Goal: Information Seeking & Learning: Learn about a topic

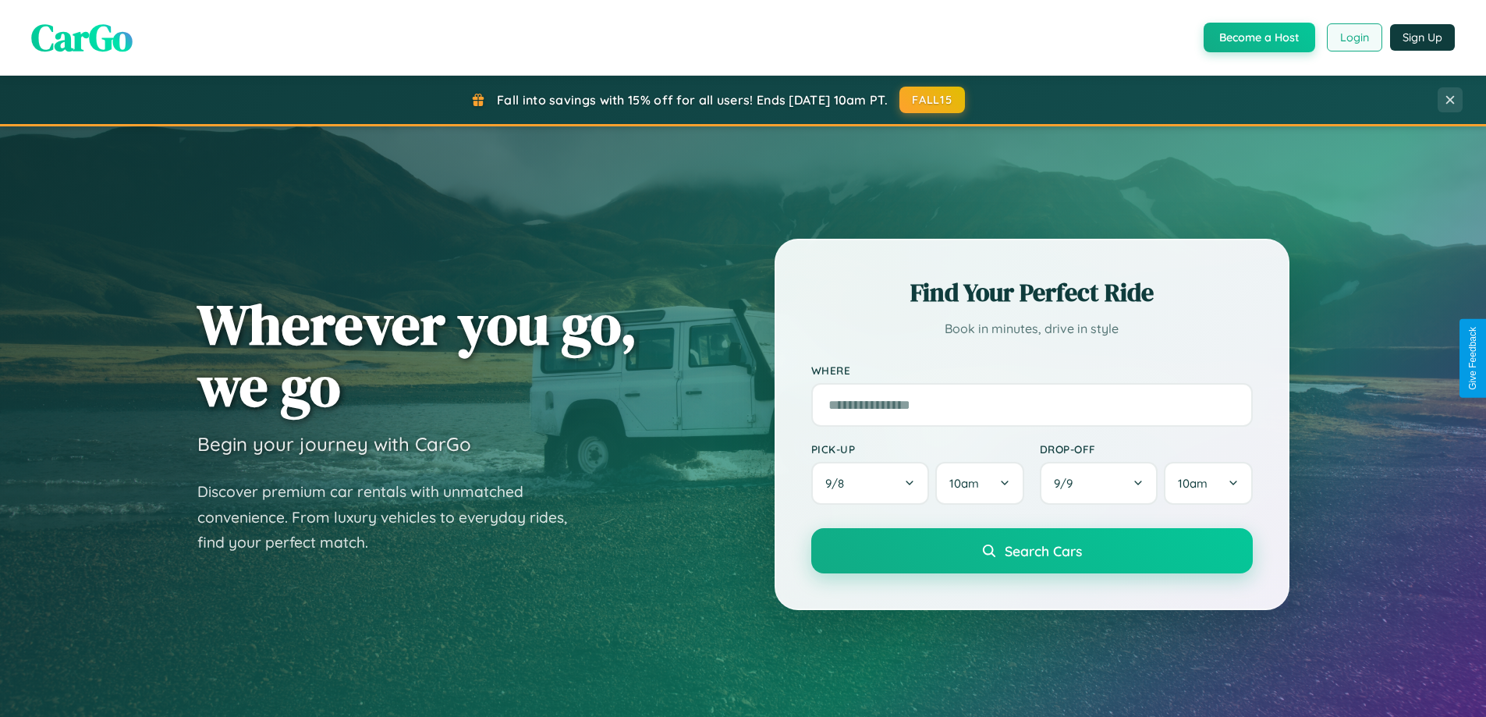
click at [1354, 37] on button "Login" at bounding box center [1354, 37] width 55 height 28
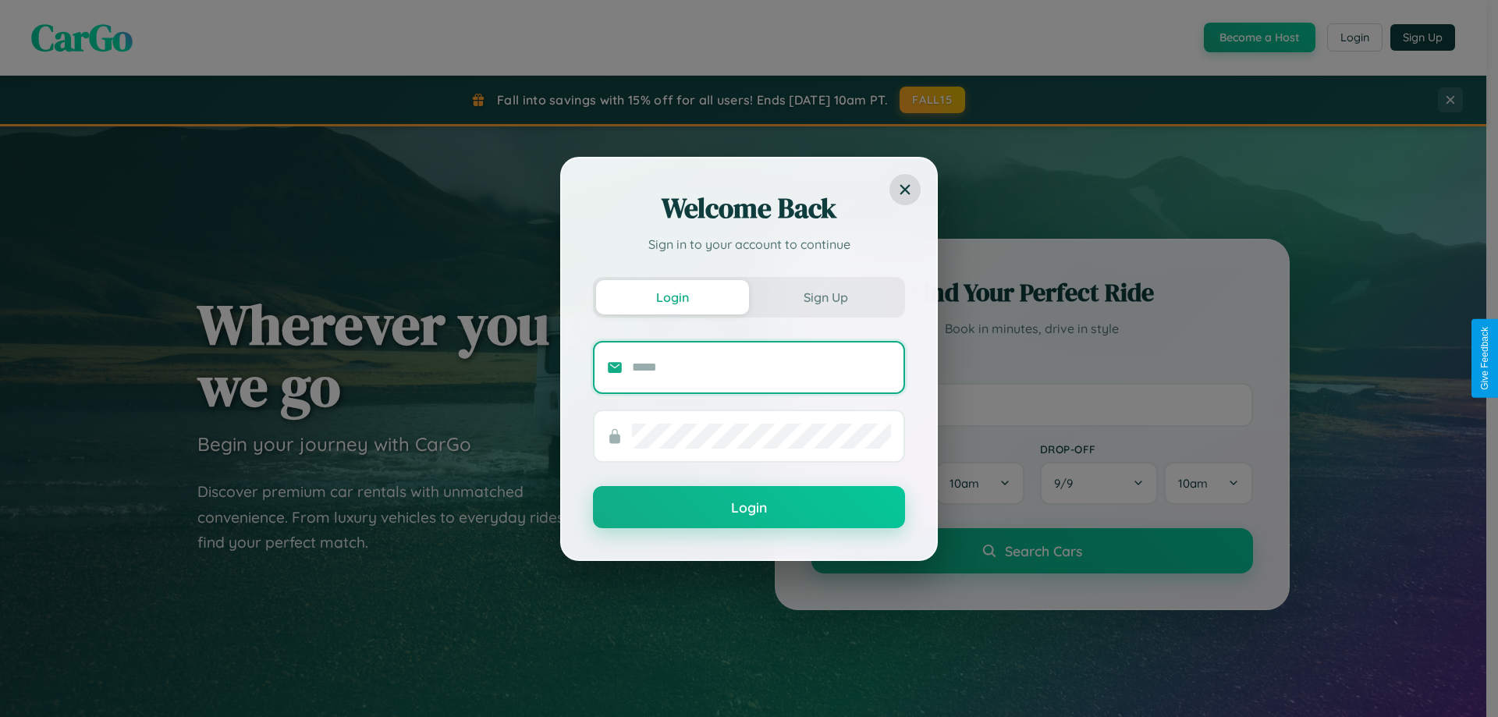
click at [761, 367] on input "text" at bounding box center [761, 367] width 259 height 25
type input "**********"
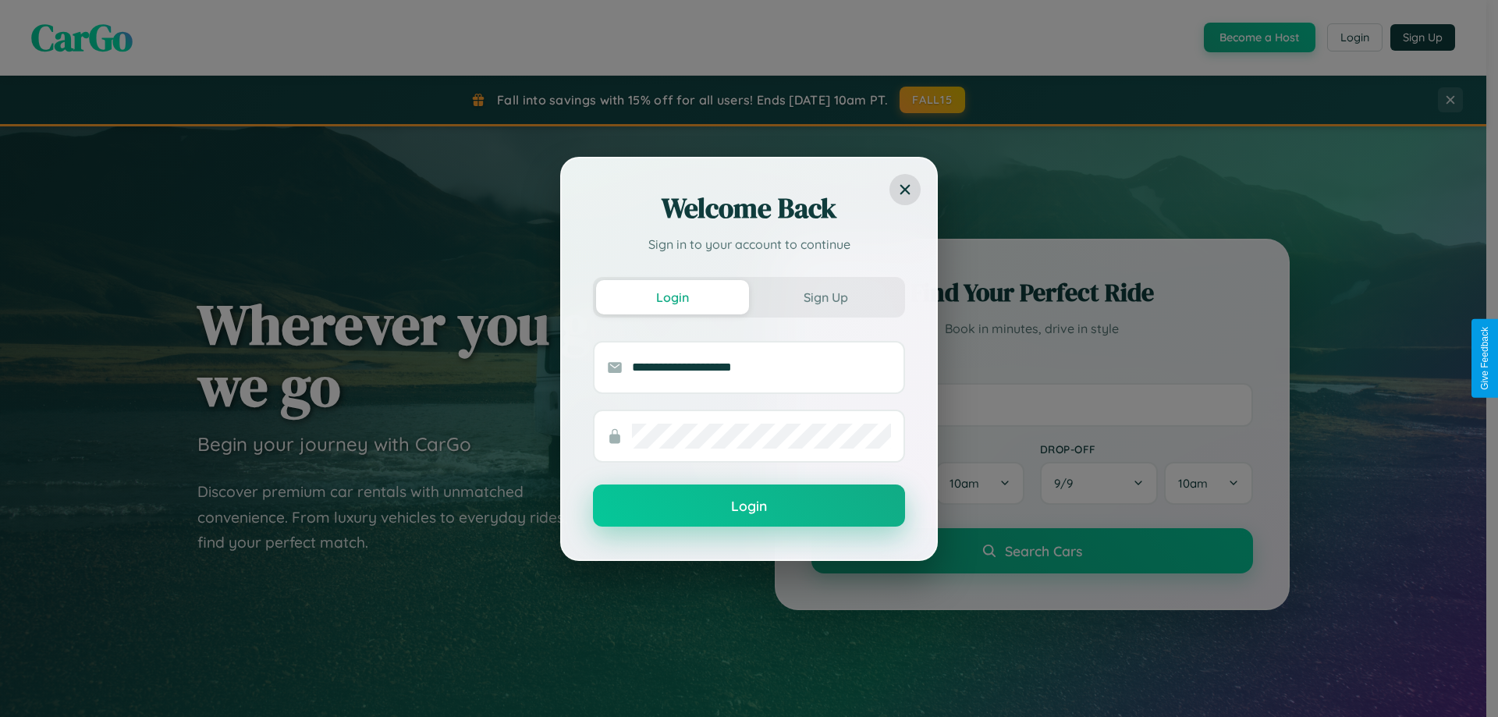
click at [749, 506] on button "Login" at bounding box center [749, 506] width 312 height 42
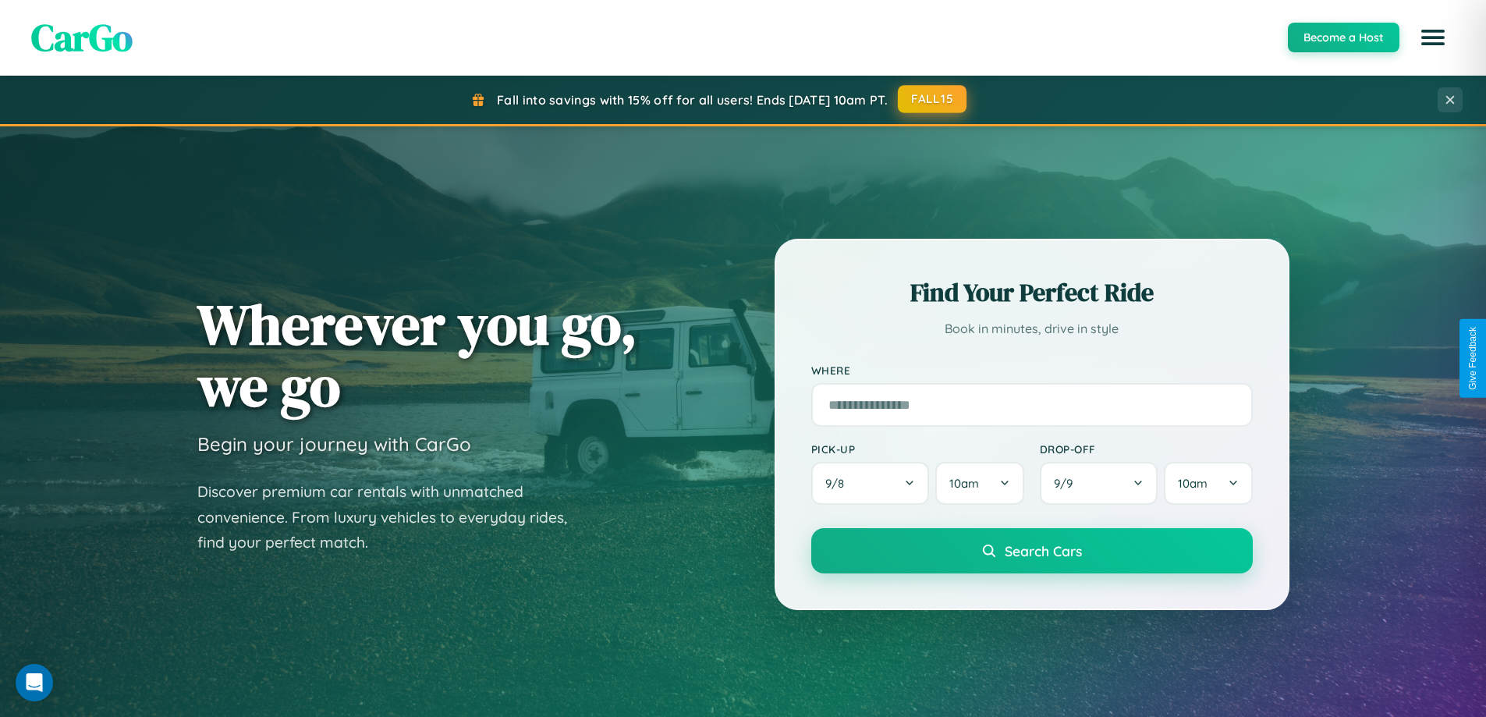
click at [933, 99] on button "FALL15" at bounding box center [932, 99] width 69 height 28
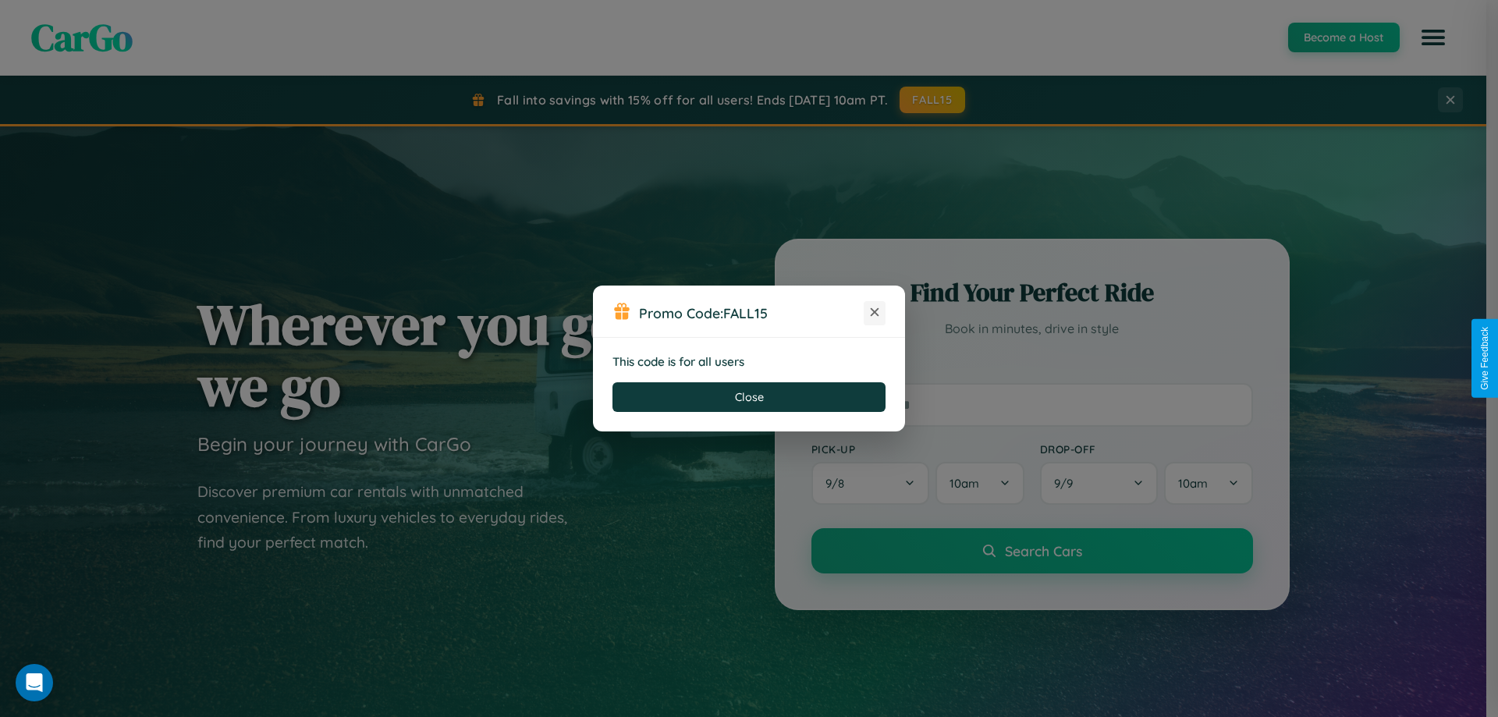
click at [875, 313] on icon at bounding box center [875, 312] width 16 height 16
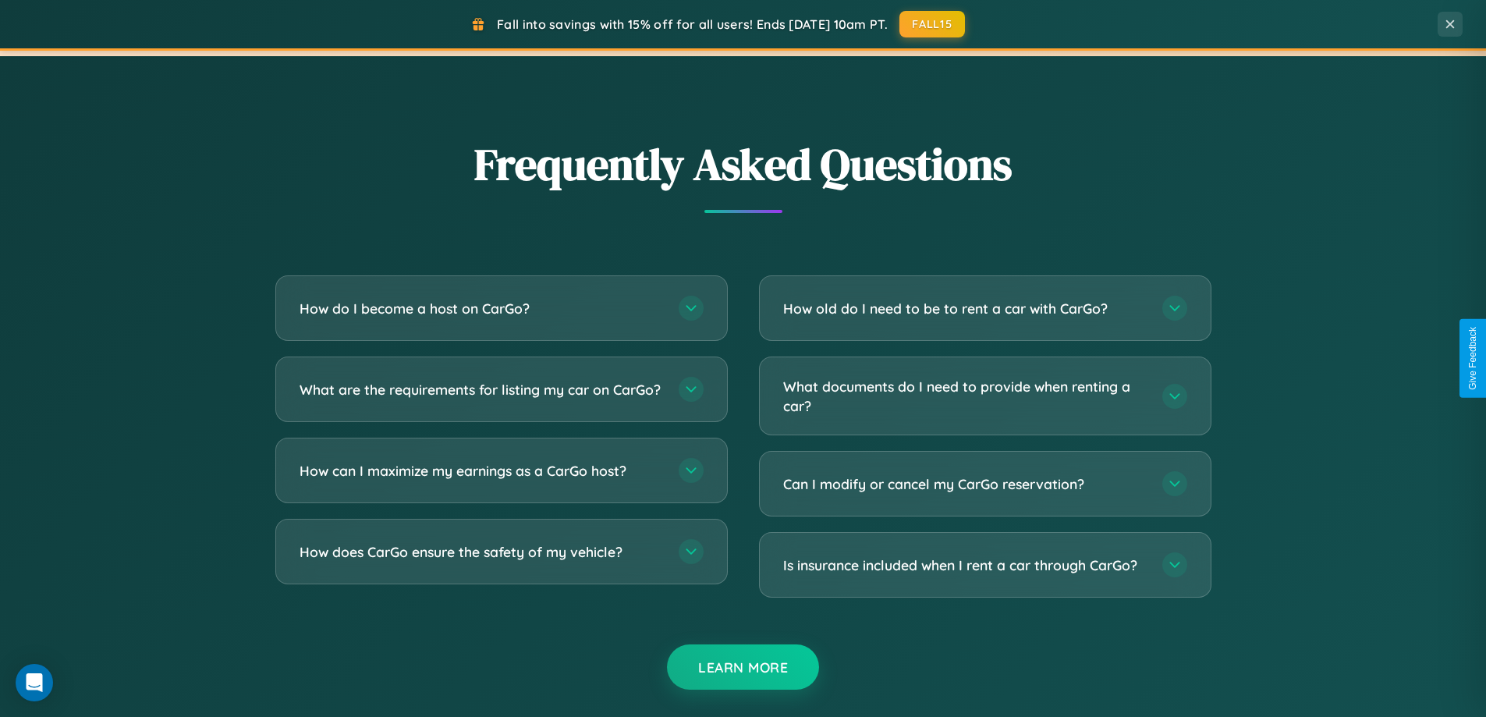
scroll to position [3002, 0]
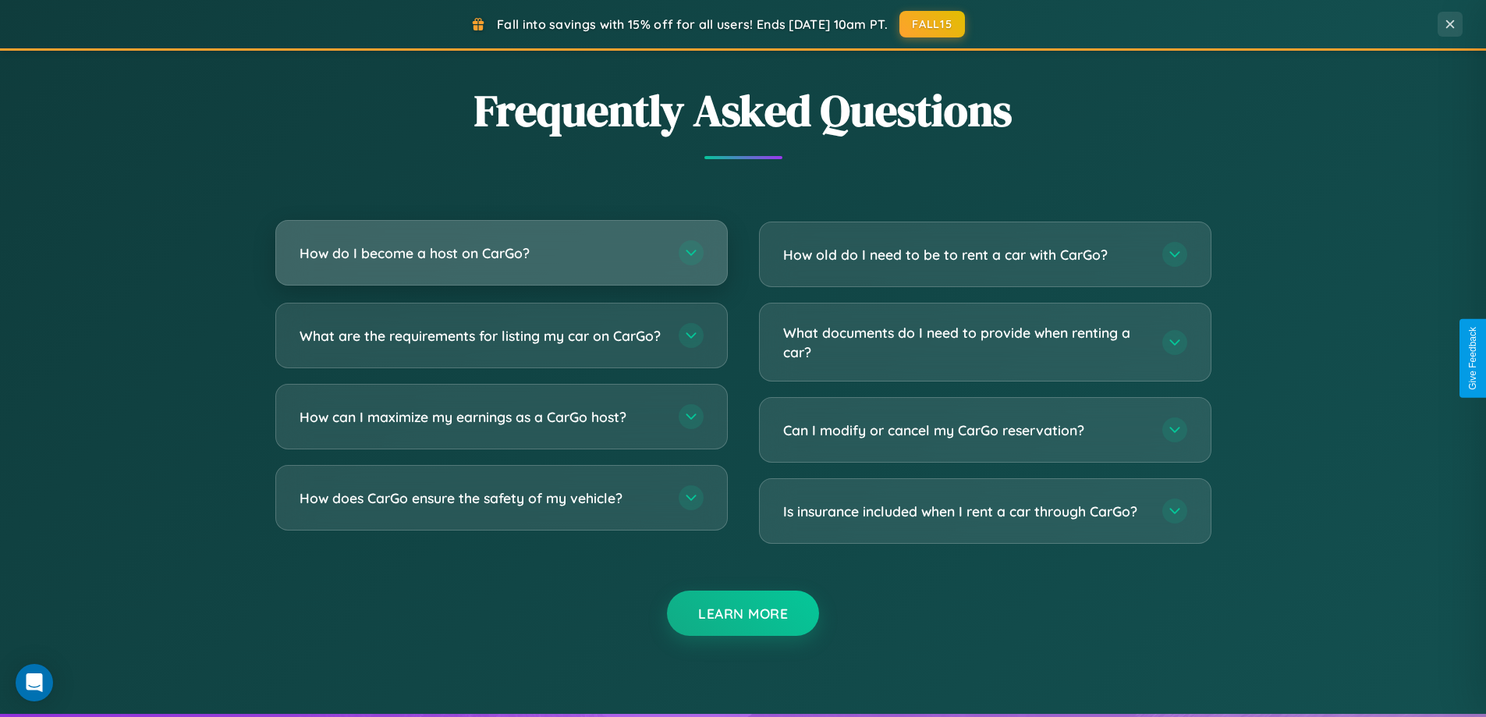
click at [501, 254] on h3 "How do I become a host on CarGo?" at bounding box center [482, 253] width 364 height 20
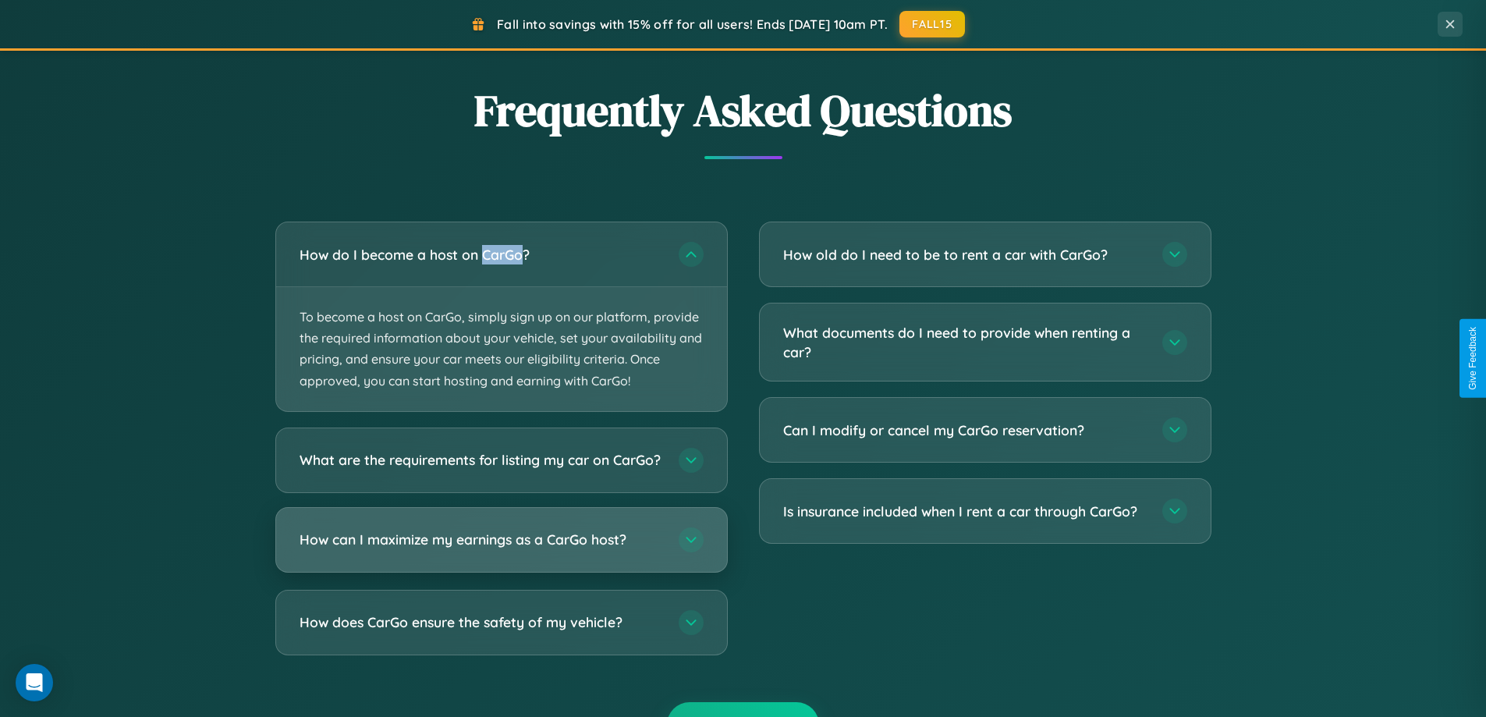
click at [501, 549] on h3 "How can I maximize my earnings as a CarGo host?" at bounding box center [482, 540] width 364 height 20
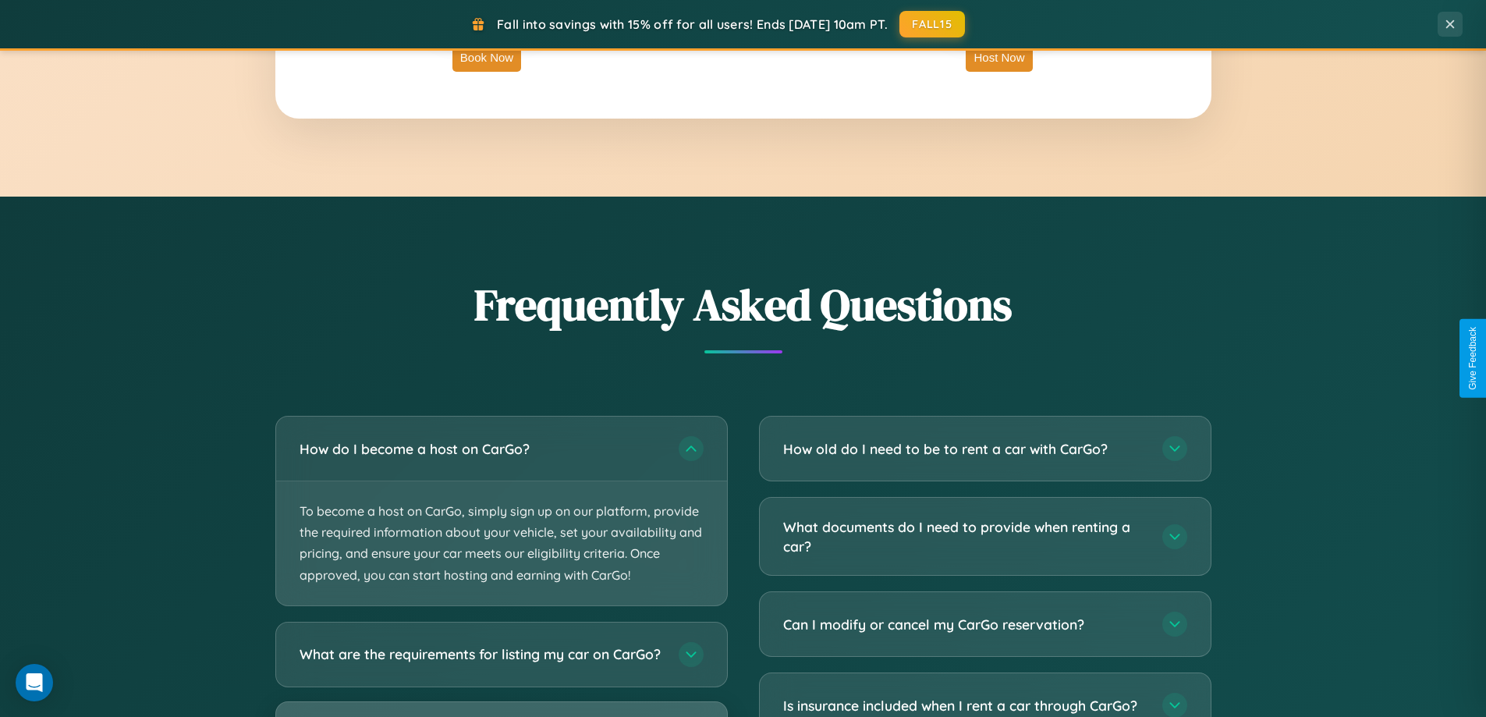
scroll to position [2507, 0]
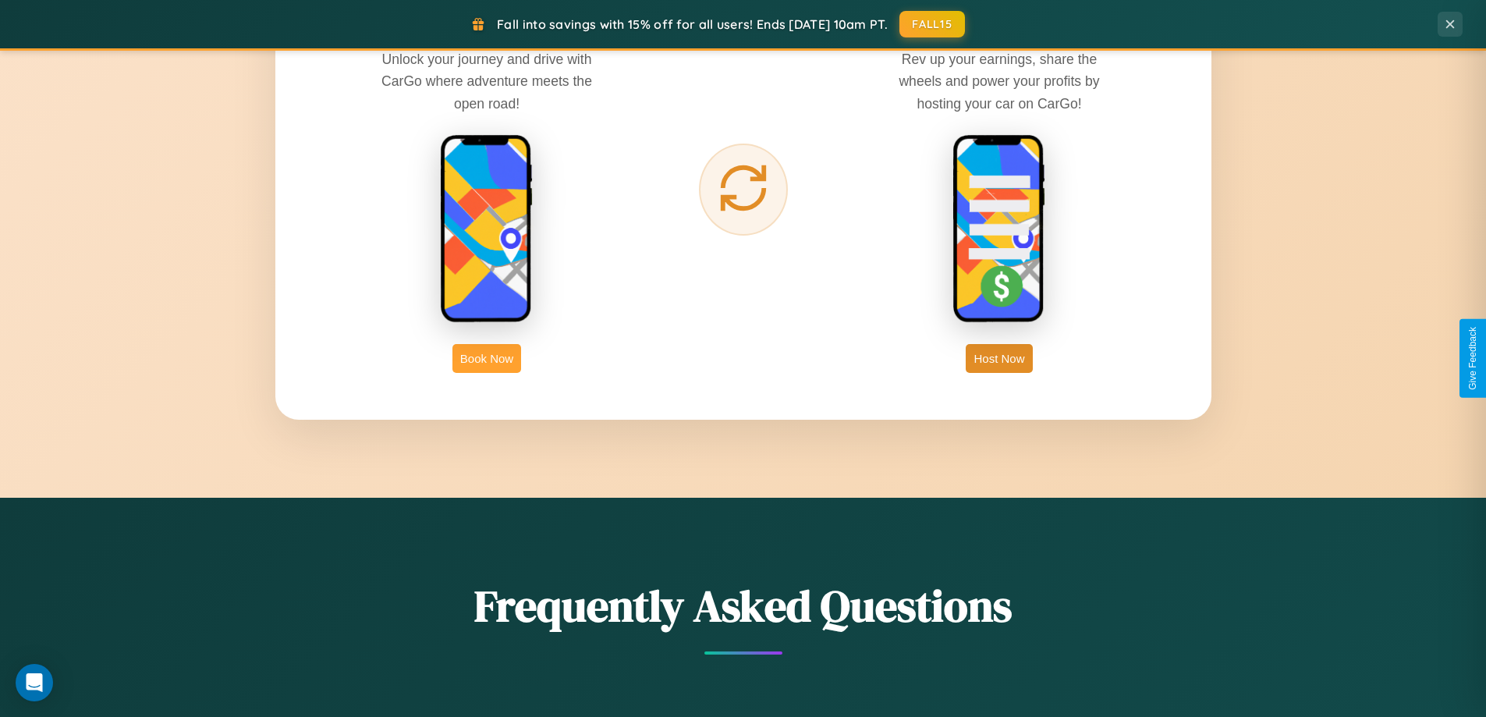
click at [487, 358] on button "Book Now" at bounding box center [487, 358] width 69 height 29
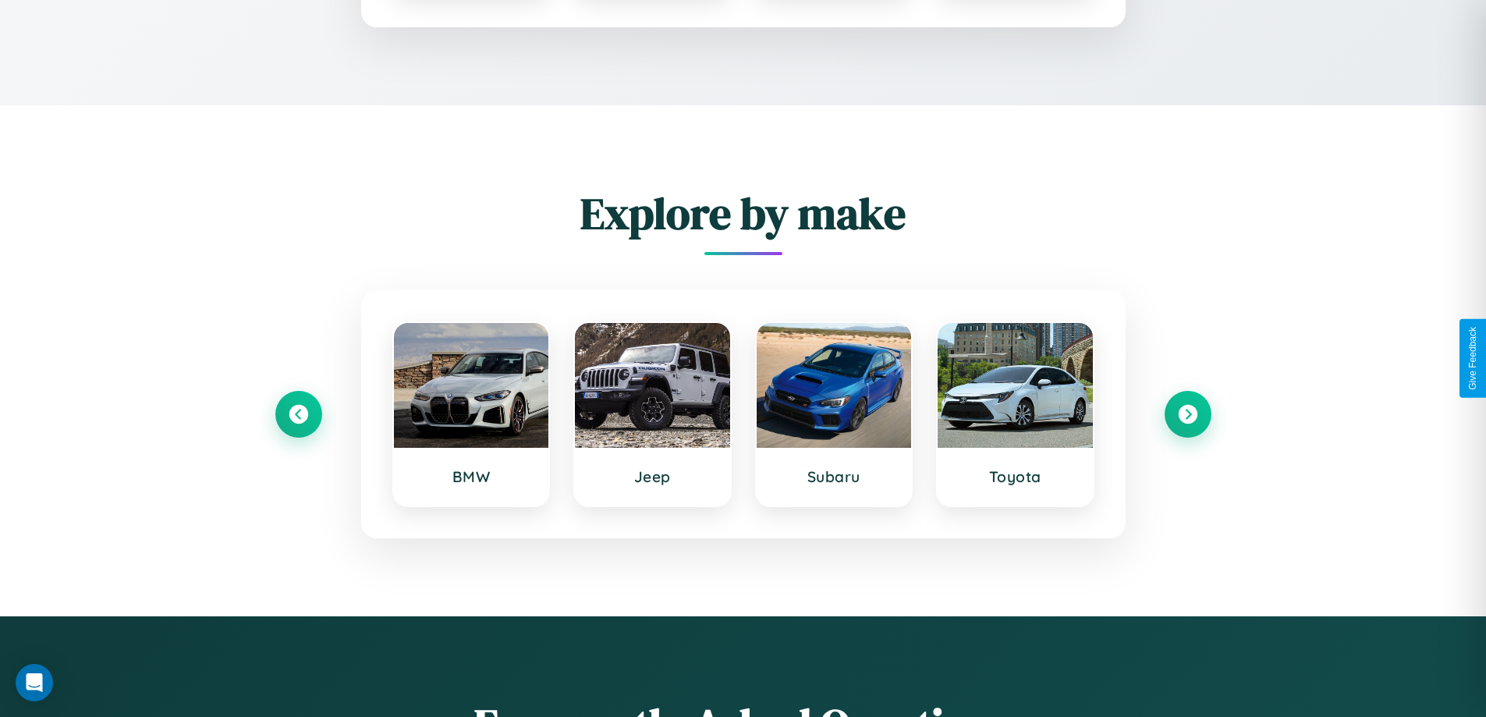
scroll to position [2093, 0]
